Goal: Navigation & Orientation: Understand site structure

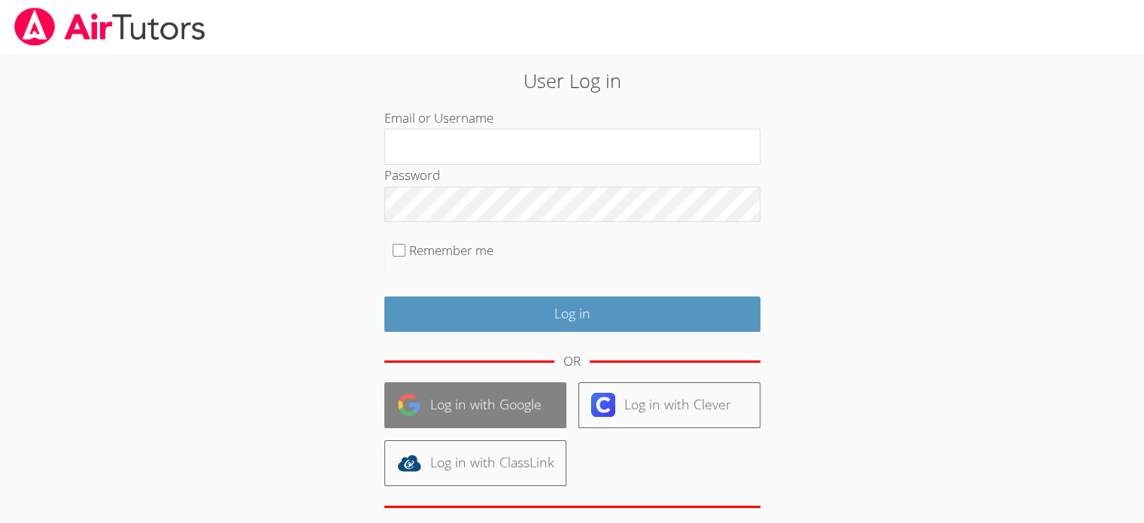
click at [469, 398] on link "Log in with Google" at bounding box center [475, 405] width 182 height 46
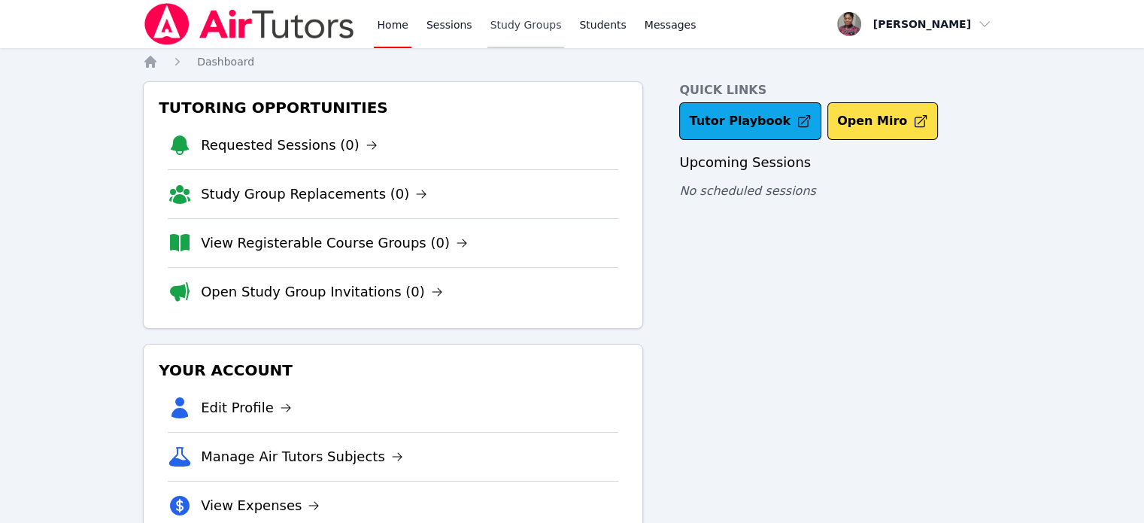
click at [505, 30] on link "Study Groups" at bounding box center [525, 24] width 77 height 48
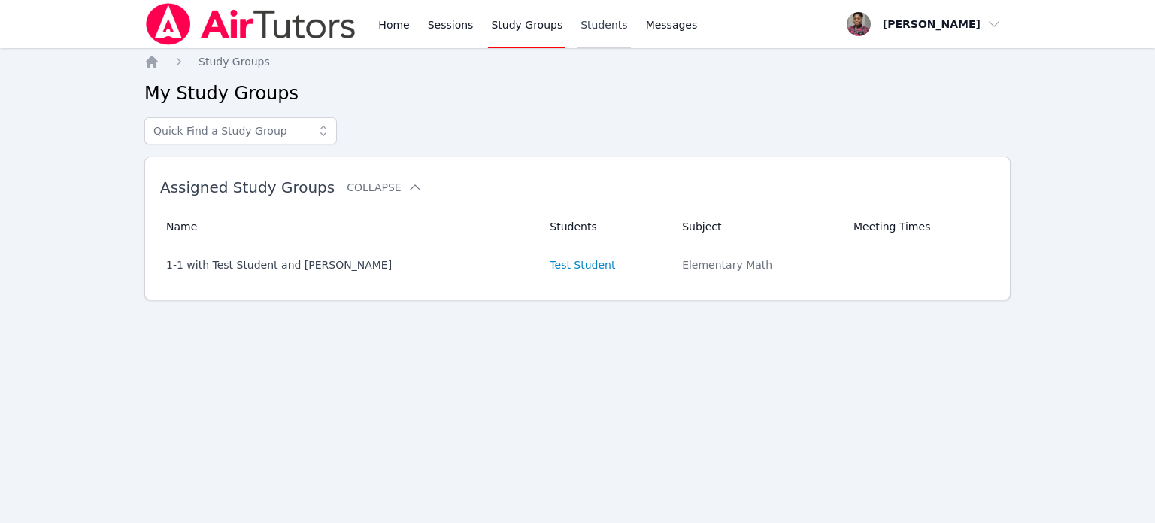
click at [601, 27] on link "Students" at bounding box center [604, 24] width 53 height 48
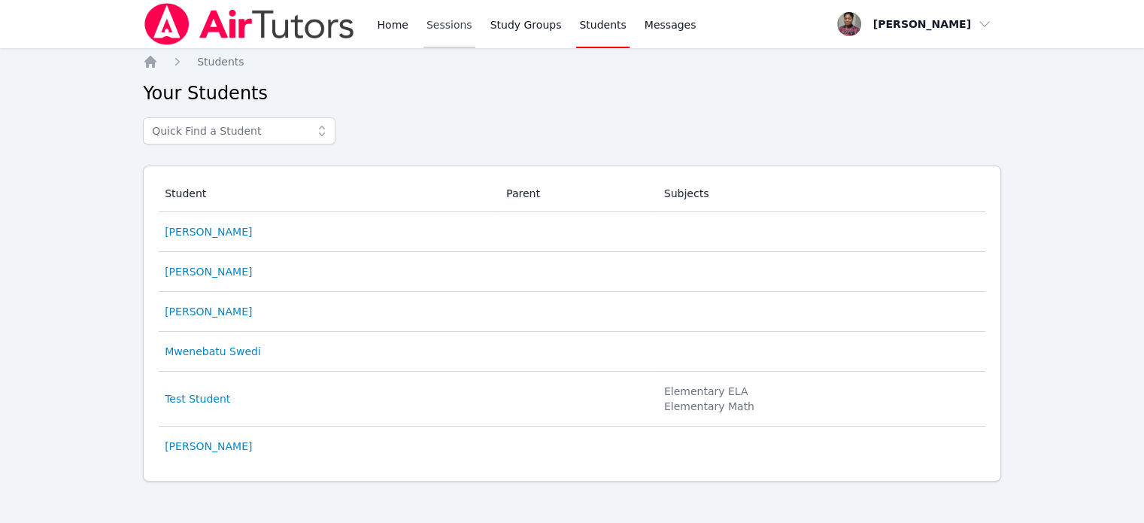
click at [445, 29] on link "Sessions" at bounding box center [449, 24] width 52 height 48
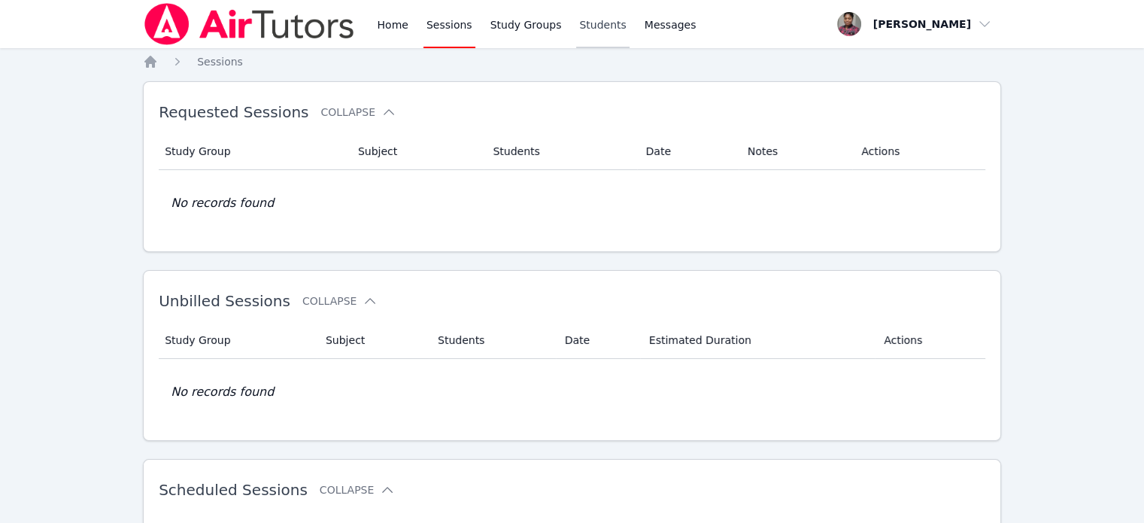
click at [590, 26] on link "Students" at bounding box center [602, 24] width 53 height 48
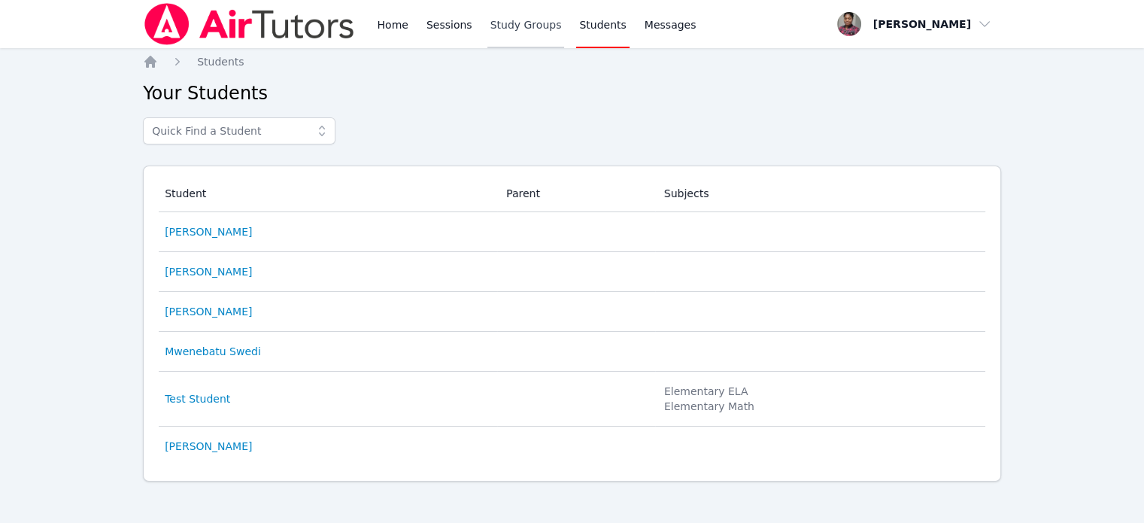
click at [508, 29] on link "Study Groups" at bounding box center [525, 24] width 77 height 48
